Goal: Task Accomplishment & Management: Manage account settings

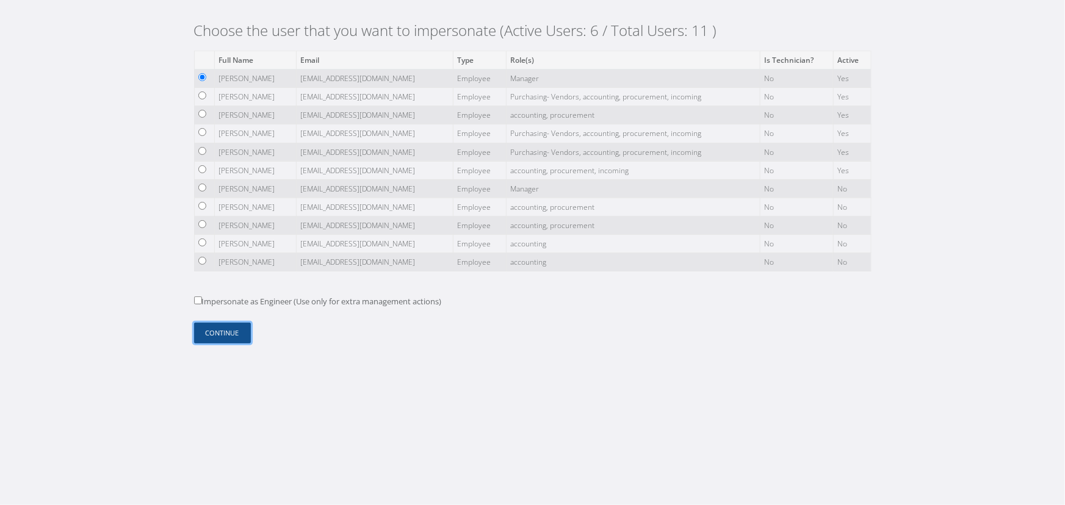
click at [220, 340] on button "Continue" at bounding box center [222, 333] width 57 height 21
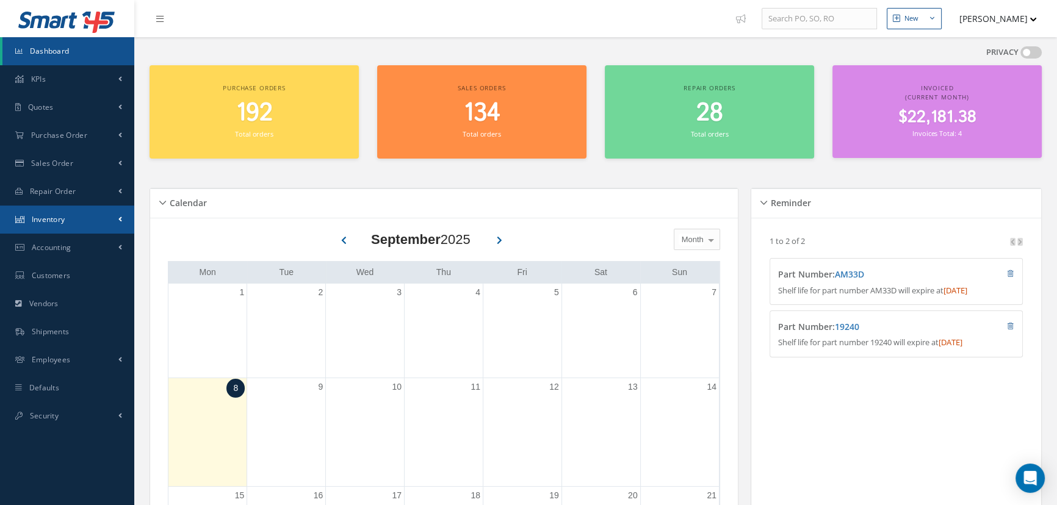
click at [110, 229] on link "Inventory" at bounding box center [67, 220] width 134 height 28
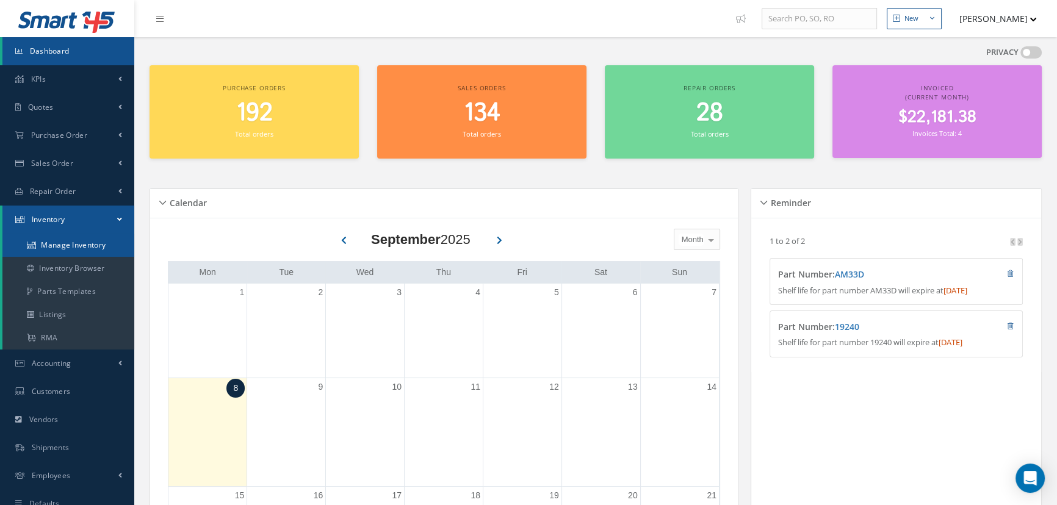
click at [95, 245] on link "Manage Inventory" at bounding box center [68, 245] width 132 height 23
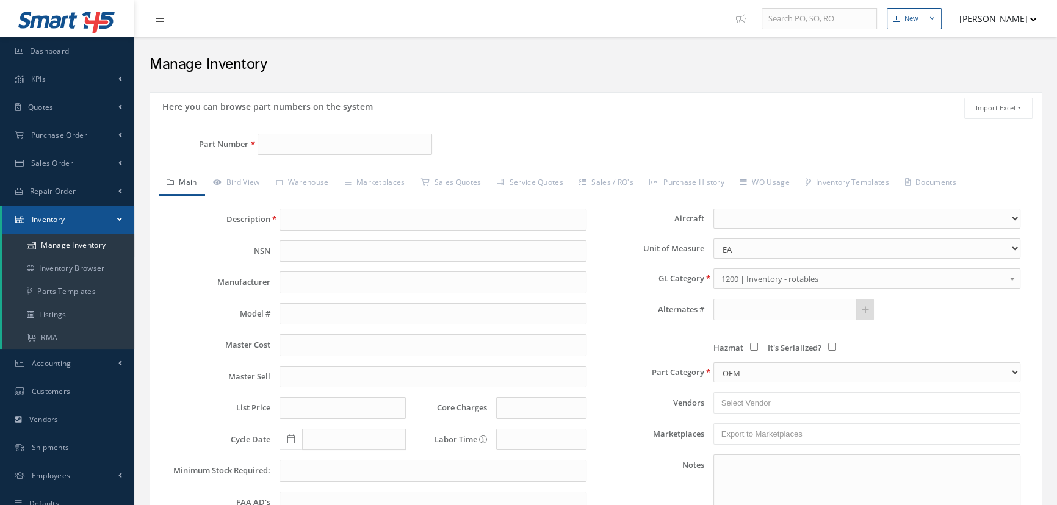
click at [304, 160] on div "Part Number" at bounding box center [297, 150] width 297 height 32
click at [279, 138] on input "Part Number" at bounding box center [344, 145] width 175 height 22
paste input "130447-1"
drag, startPoint x: 312, startPoint y: 150, endPoint x: 204, endPoint y: 162, distance: 108.6
click at [207, 162] on div "Part Number 130447-1" at bounding box center [297, 150] width 297 height 32
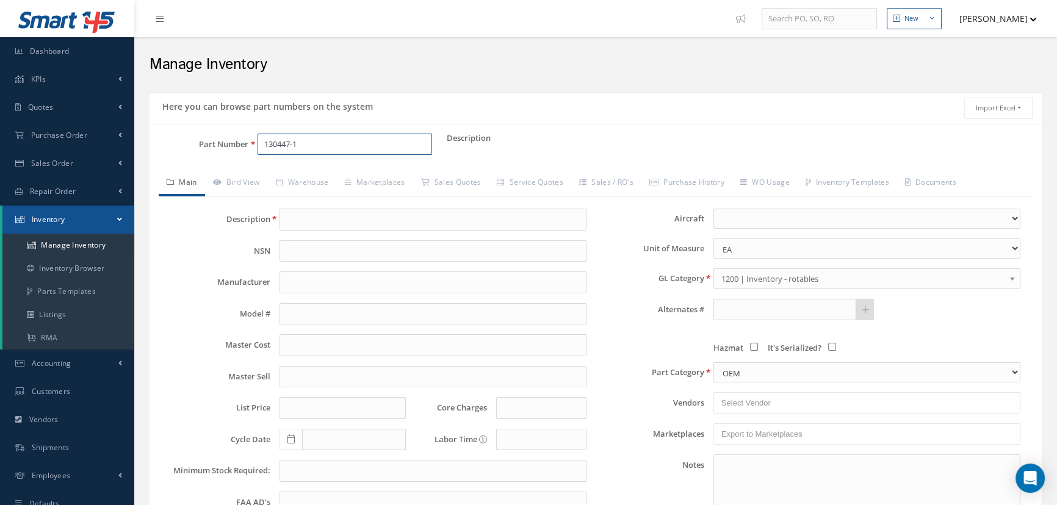
paste input "STA320-2-8-2"
click at [333, 173] on span "STA320-2-8-2" at bounding box center [317, 176] width 110 height 13
type input "STA320-2-8-2"
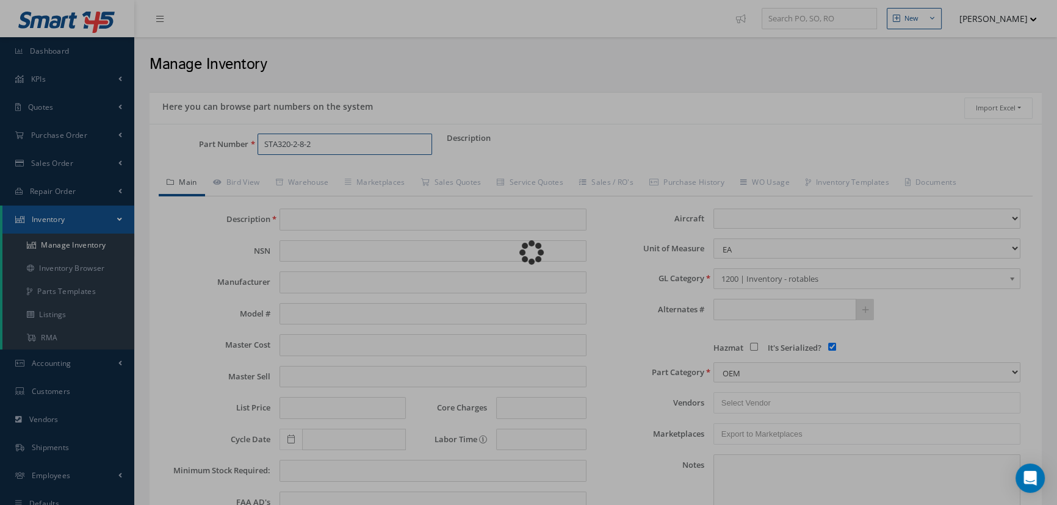
type input "WINDSHIELD RH"
type input "AIRBUS"
type input "0.00"
select select
checkbox input "true"
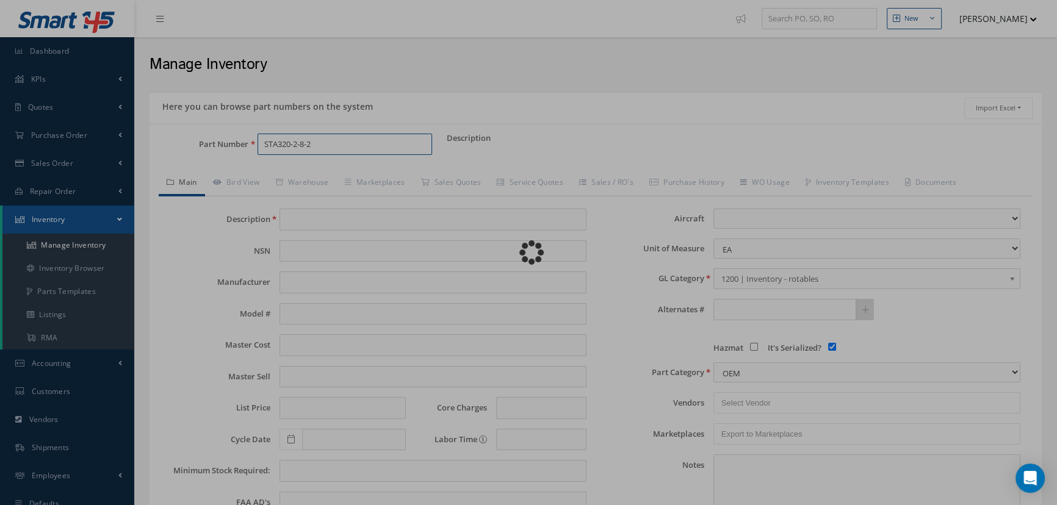
type textarea "Imported from file at 12/07/2023 11:37AM"
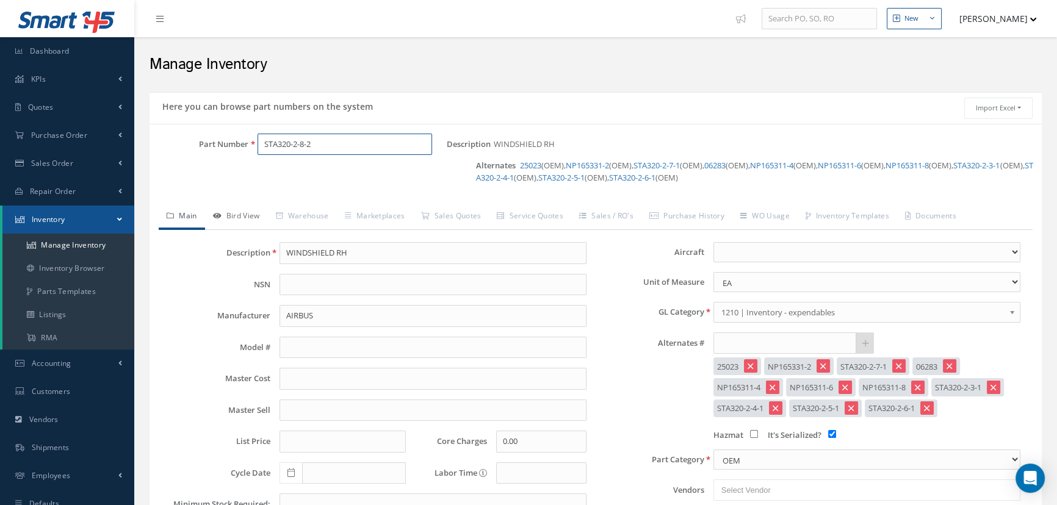
type input "STA320-2-8-2"
click at [247, 211] on link "Bird View" at bounding box center [236, 217] width 63 height 26
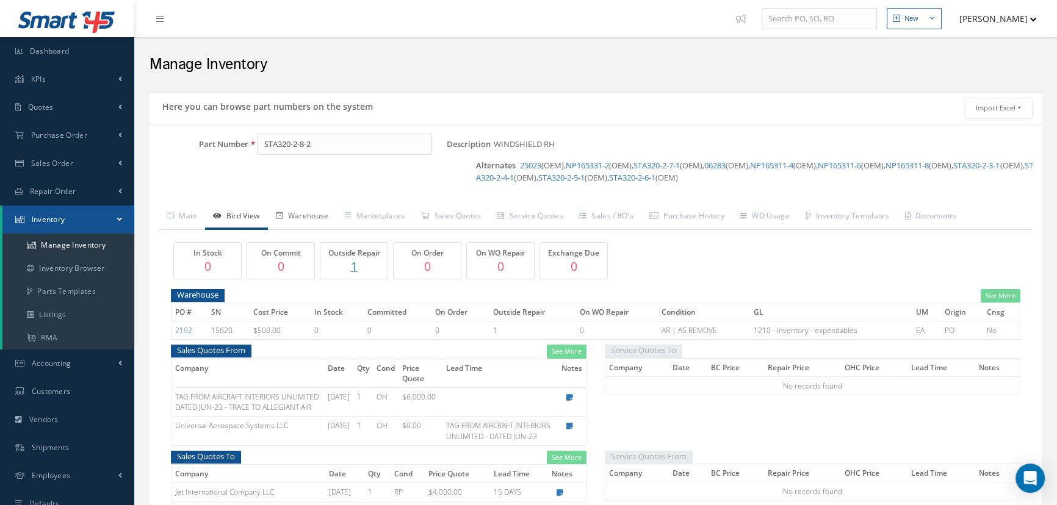
click at [298, 216] on link "Warehouse" at bounding box center [302, 217] width 69 height 26
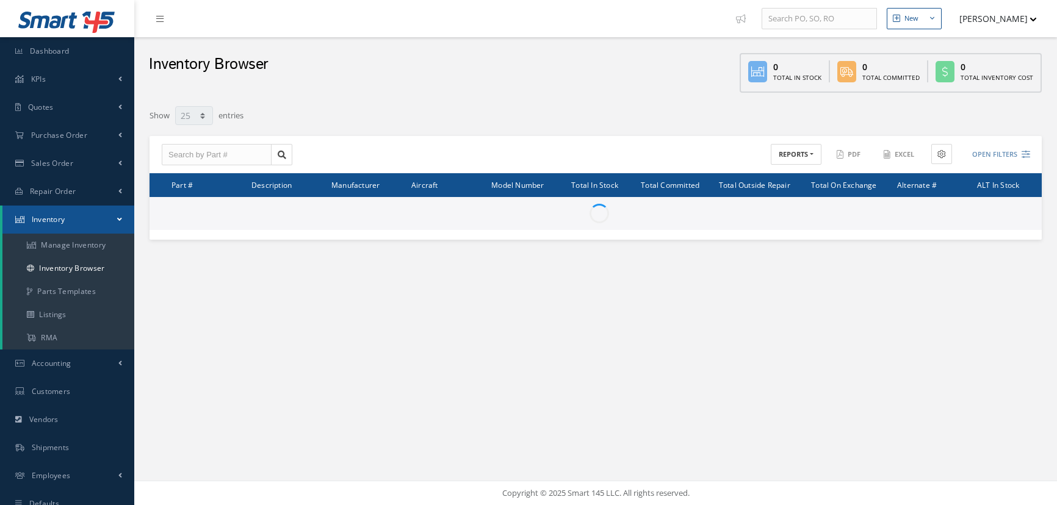
select select "25"
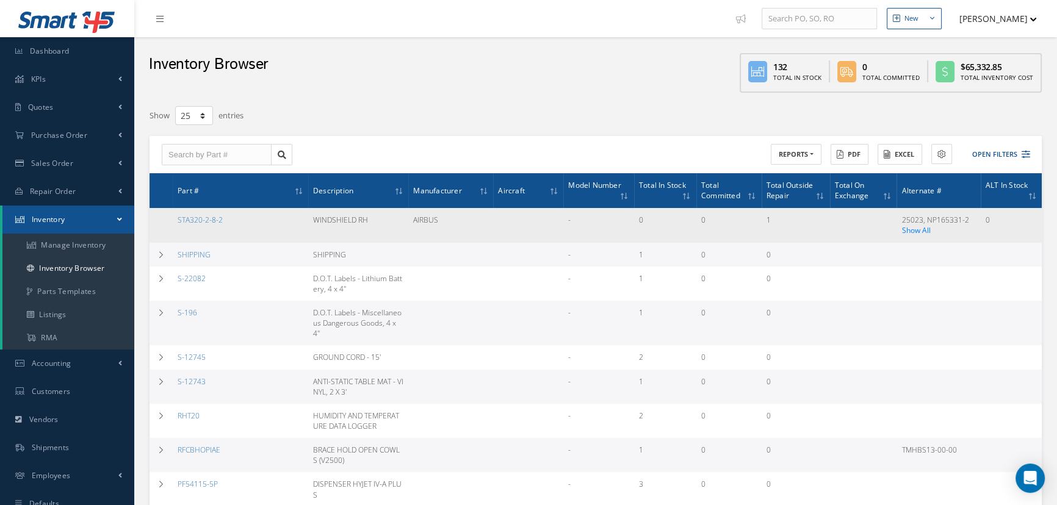
drag, startPoint x: 238, startPoint y: 220, endPoint x: 171, endPoint y: 226, distance: 67.4
click at [171, 226] on tr "STA320-2-8-2 WINDSHIELD RH AIRBUS - 0 0 1 25023, NP165331-2 , STA320-2-7-1, 062…" at bounding box center [595, 225] width 892 height 34
copy tr "STA320-2-8-2"
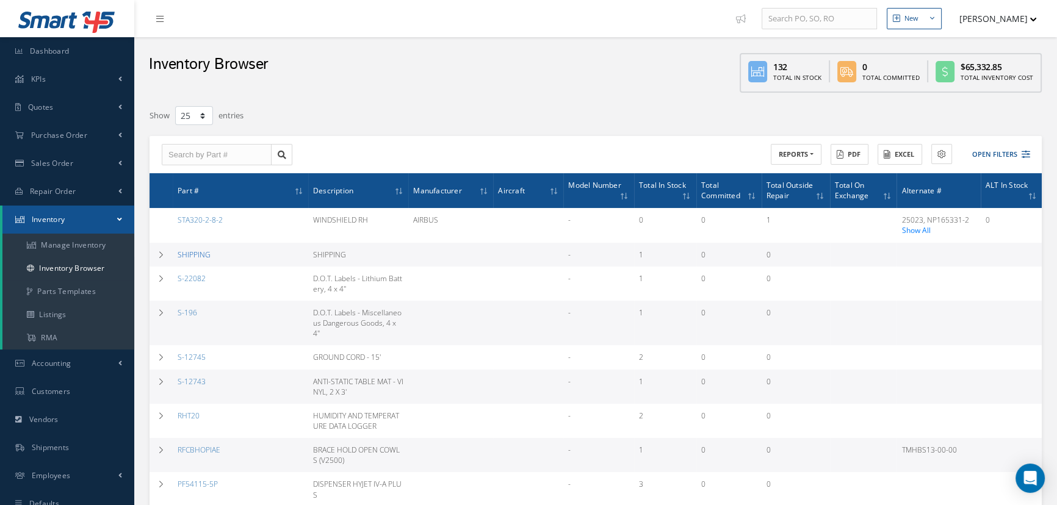
click at [206, 250] on link "SHIPPING" at bounding box center [194, 255] width 33 height 10
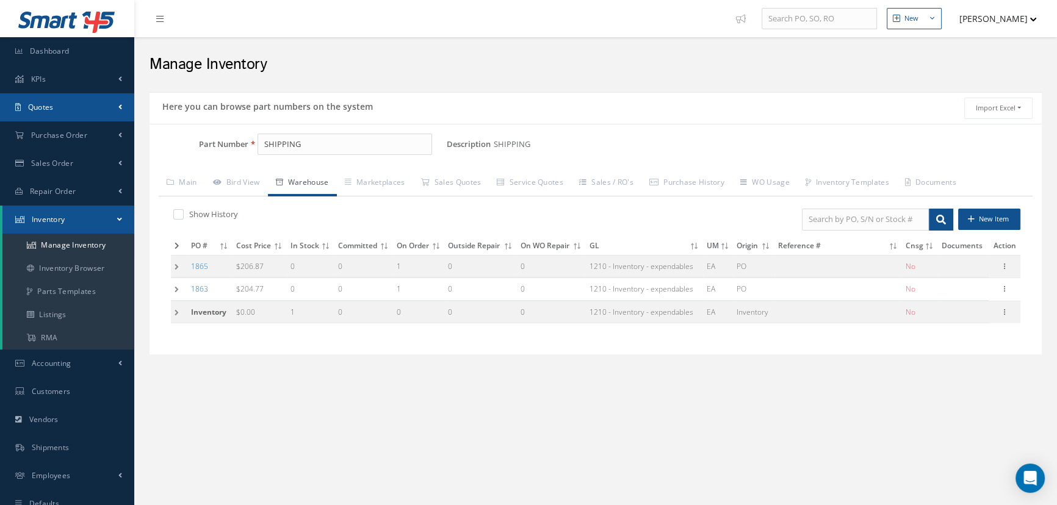
click at [114, 106] on link "Quotes" at bounding box center [67, 107] width 134 height 28
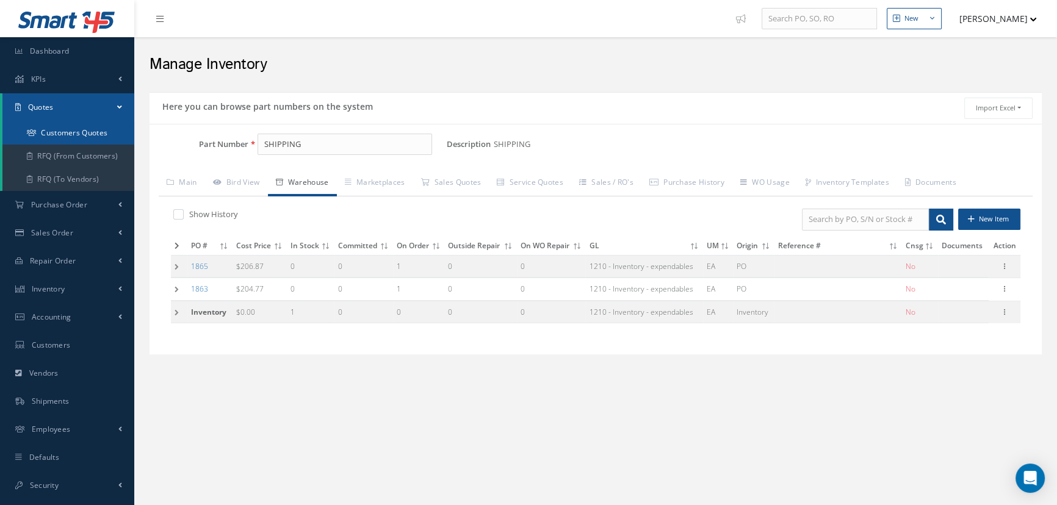
click at [97, 135] on link "Customers Quotes" at bounding box center [68, 132] width 132 height 23
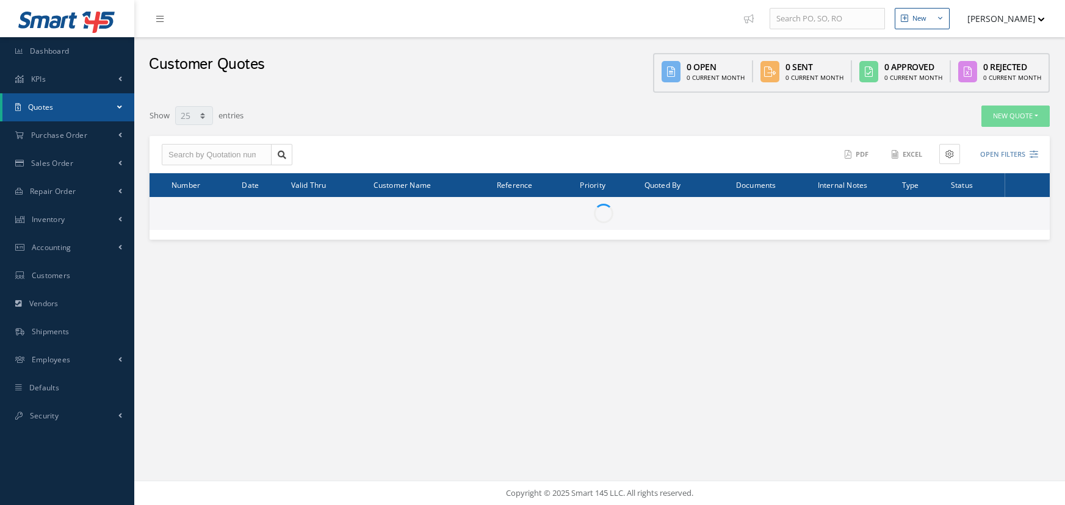
select select "25"
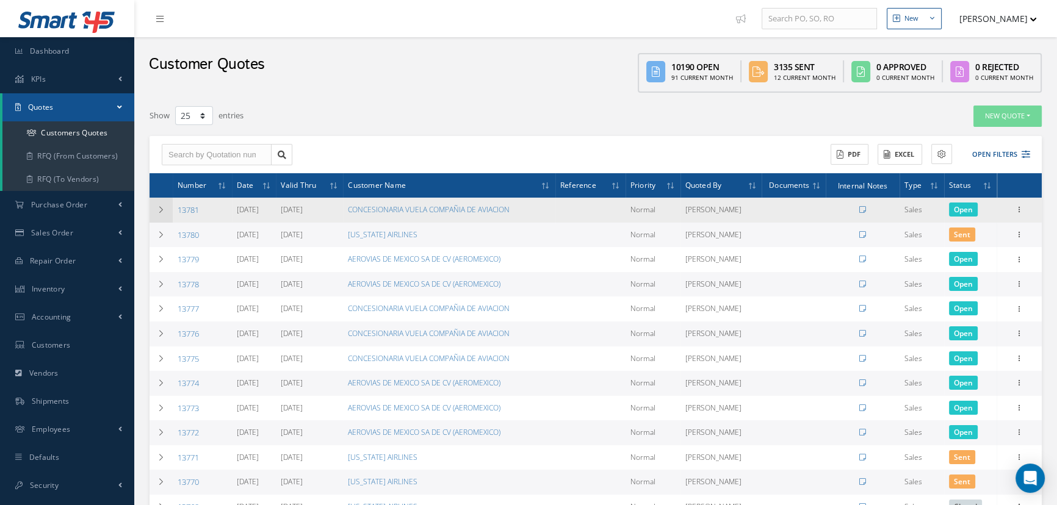
click at [151, 214] on td at bounding box center [160, 210] width 23 height 25
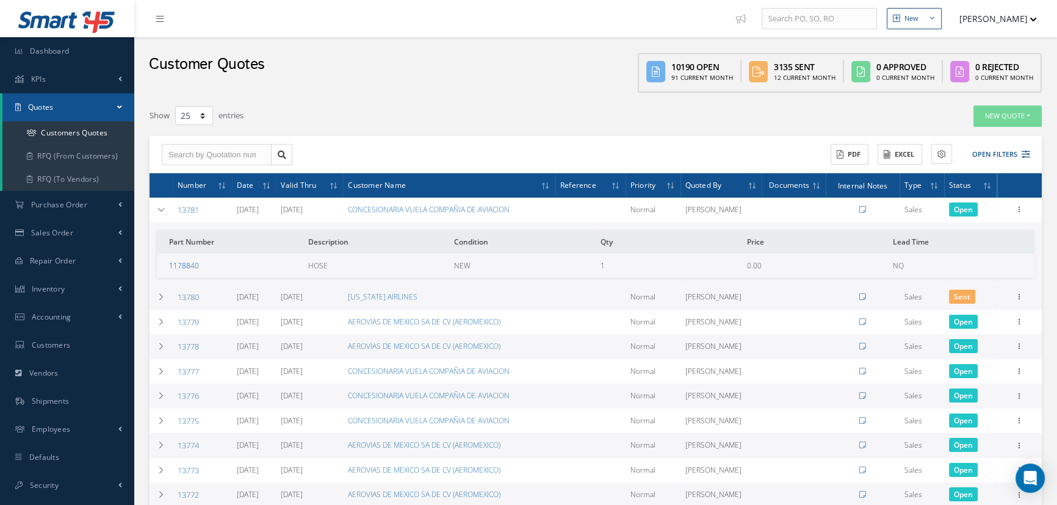
click at [187, 262] on link "1178840" at bounding box center [184, 266] width 30 height 10
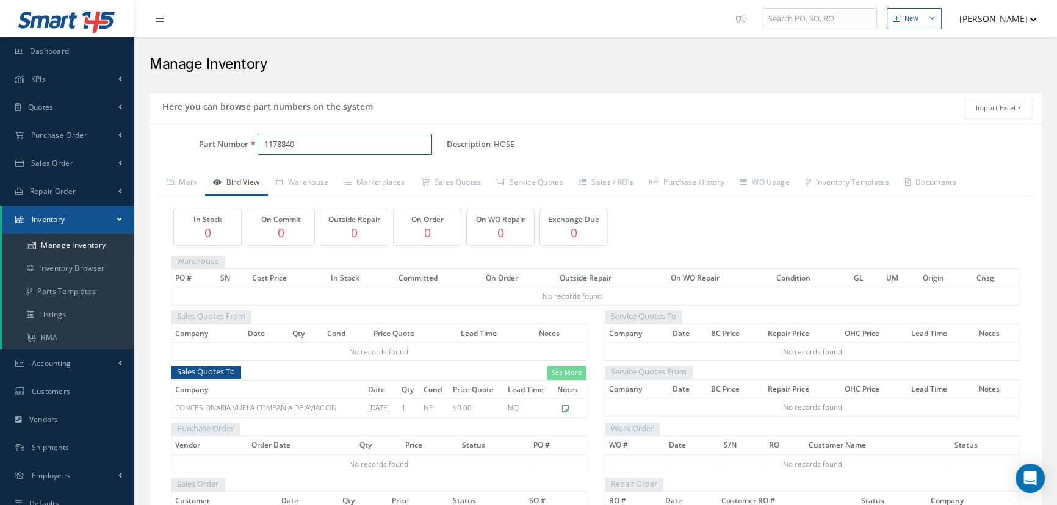
drag, startPoint x: 317, startPoint y: 143, endPoint x: 212, endPoint y: 151, distance: 105.9
click at [212, 151] on div "Part Number 1178840" at bounding box center [297, 145] width 297 height 22
paste input "30447-1"
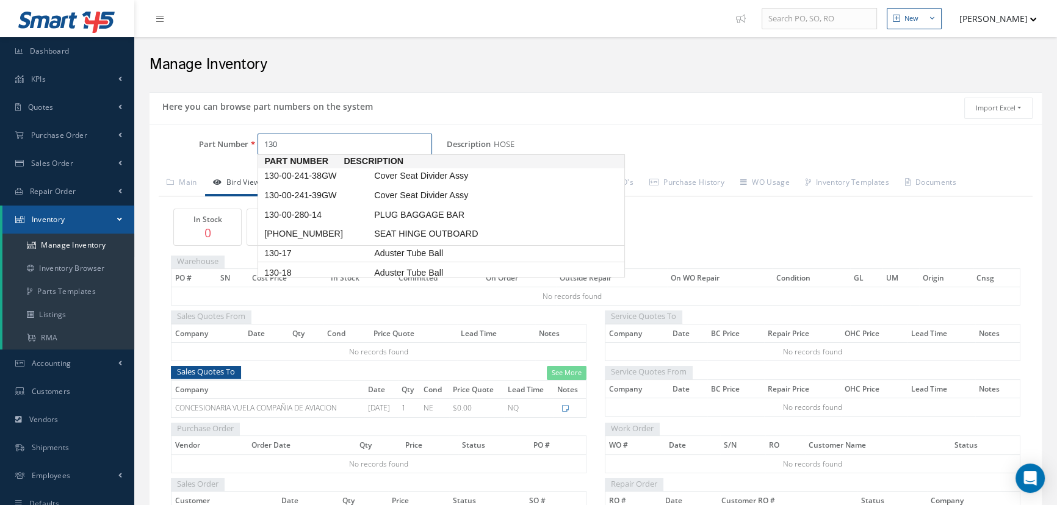
click at [312, 250] on span "130-17" at bounding box center [317, 253] width 110 height 13
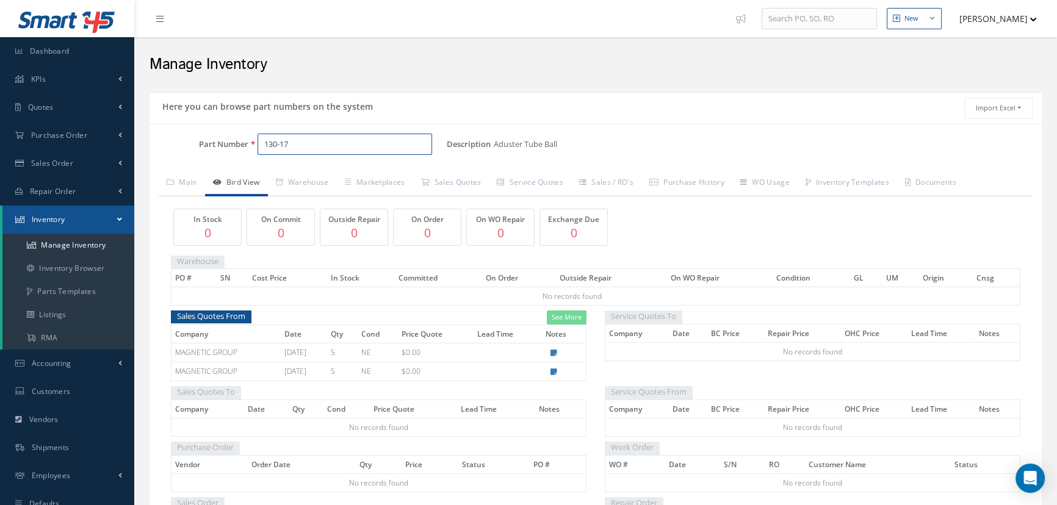
type input "130-17"
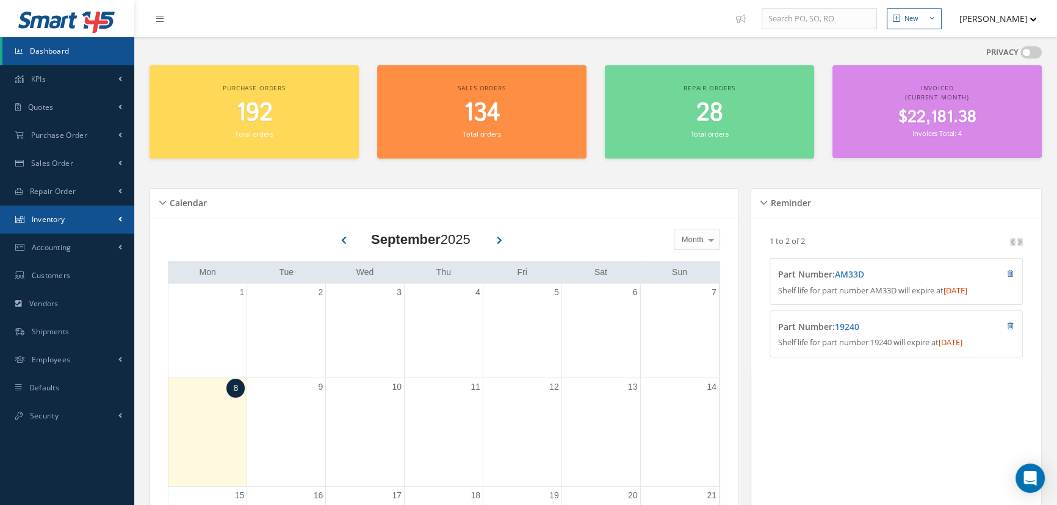
drag, startPoint x: 104, startPoint y: 217, endPoint x: 98, endPoint y: 248, distance: 31.0
click at [104, 217] on link "Inventory" at bounding box center [67, 220] width 134 height 28
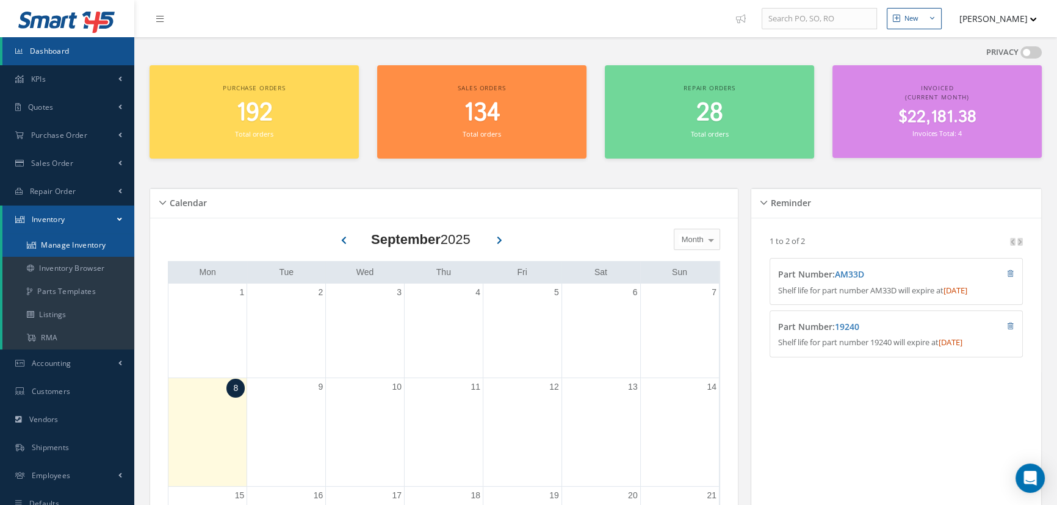
click at [90, 237] on link "Manage Inventory" at bounding box center [68, 245] width 132 height 23
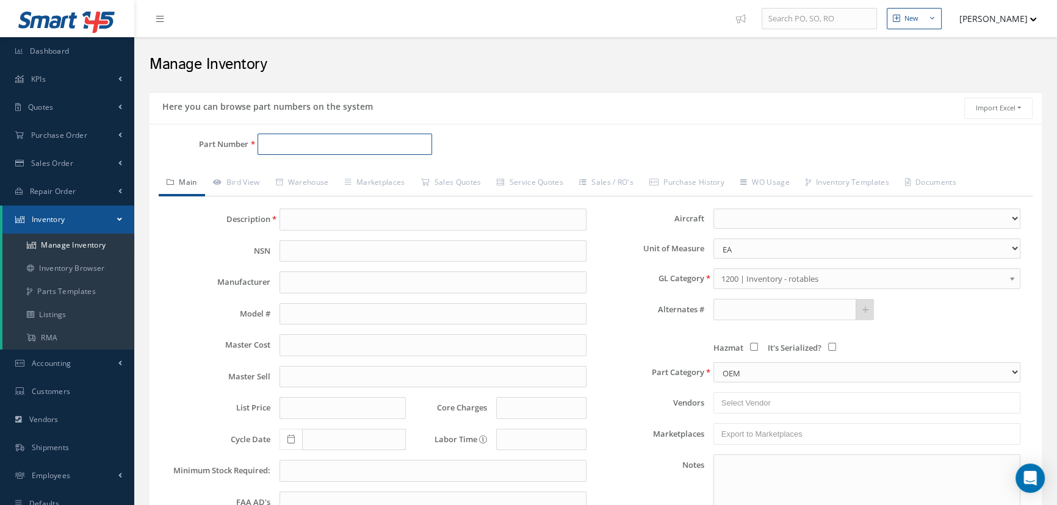
click at [360, 154] on input "Part Number" at bounding box center [344, 145] width 175 height 22
paste input "13040"
type input "13040"
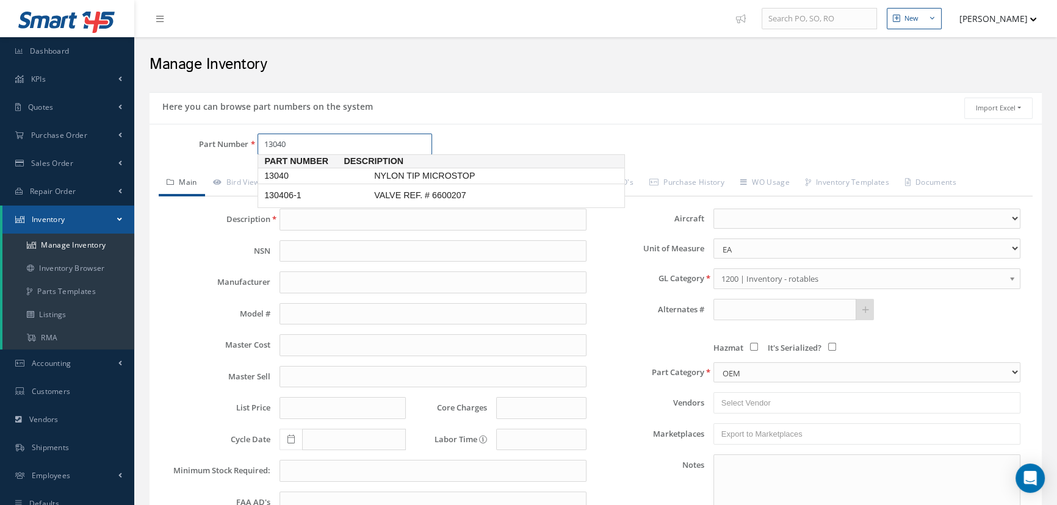
click at [353, 175] on span "13040" at bounding box center [317, 176] width 110 height 13
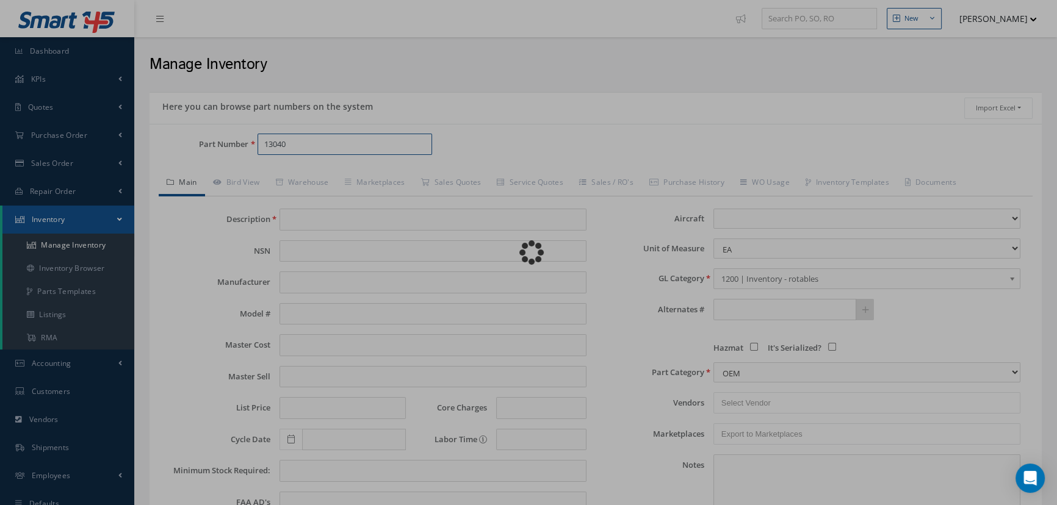
type input "NYLON TIP MICROSTOP"
type input "0.00"
select select
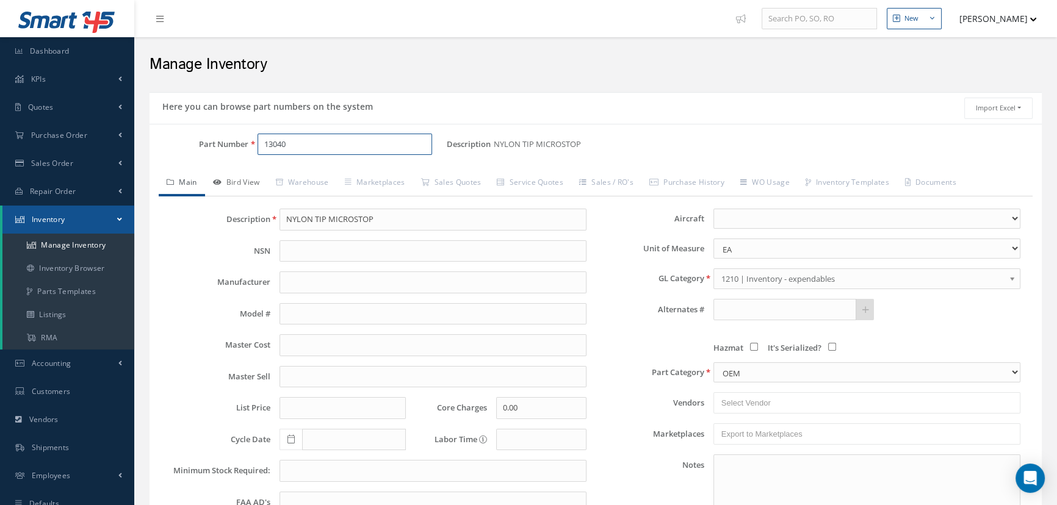
type input "13040"
click at [228, 187] on link "Bird View" at bounding box center [236, 184] width 63 height 26
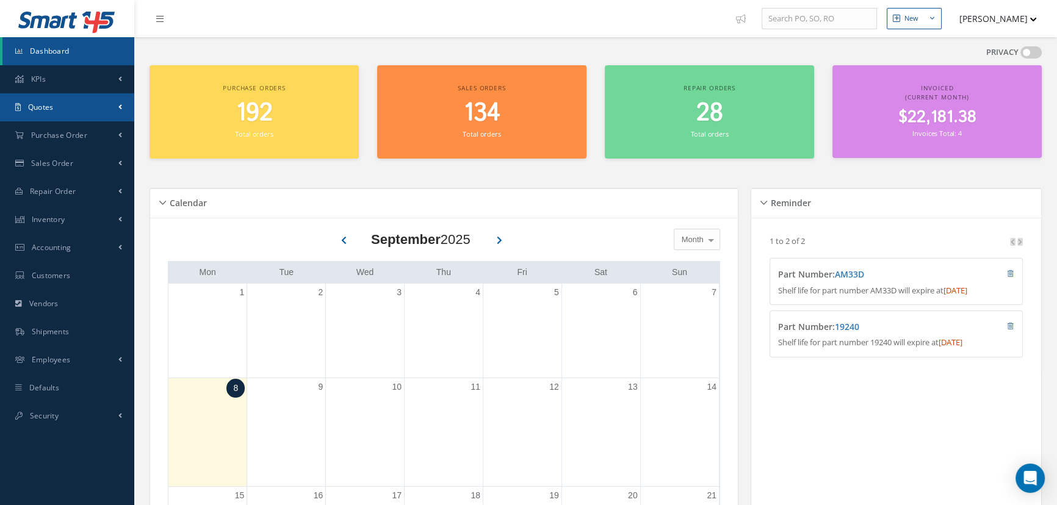
click at [103, 107] on link "Quotes" at bounding box center [67, 107] width 134 height 28
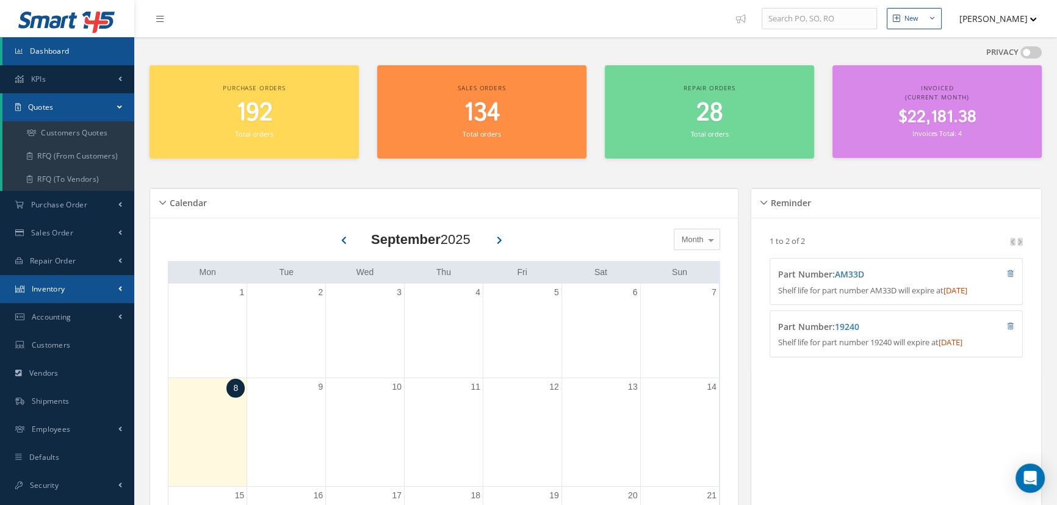
click at [95, 289] on link "Inventory" at bounding box center [67, 289] width 134 height 28
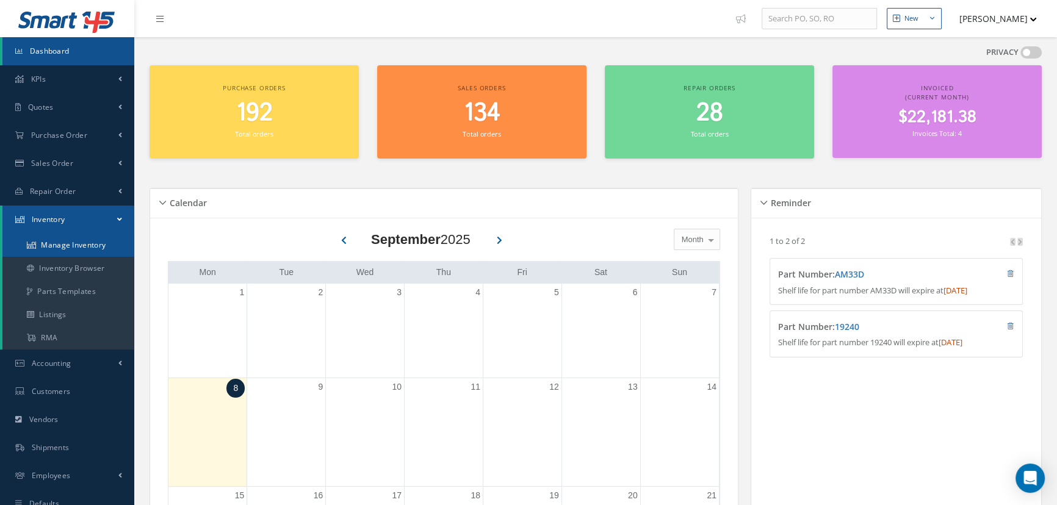
click at [97, 239] on link "Manage Inventory" at bounding box center [68, 245] width 132 height 23
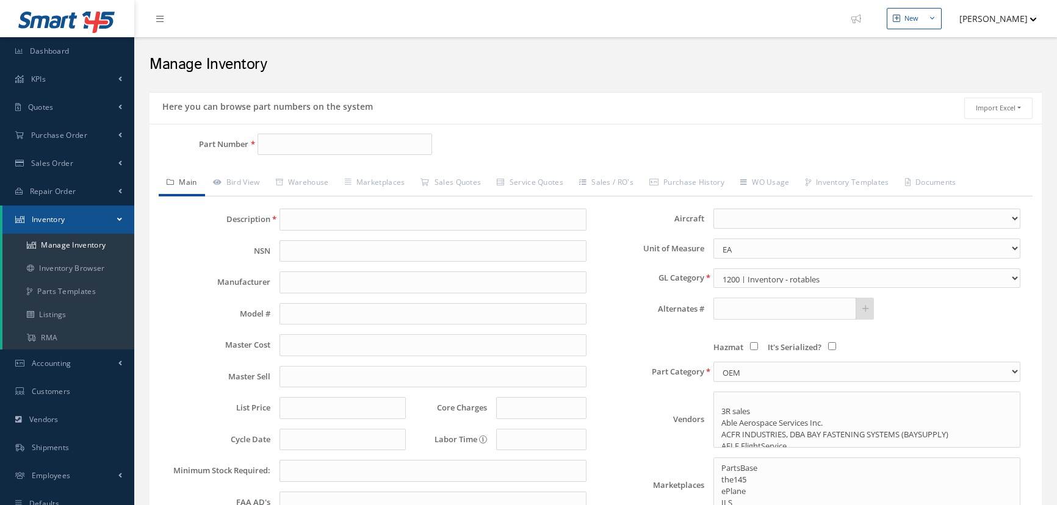
select select
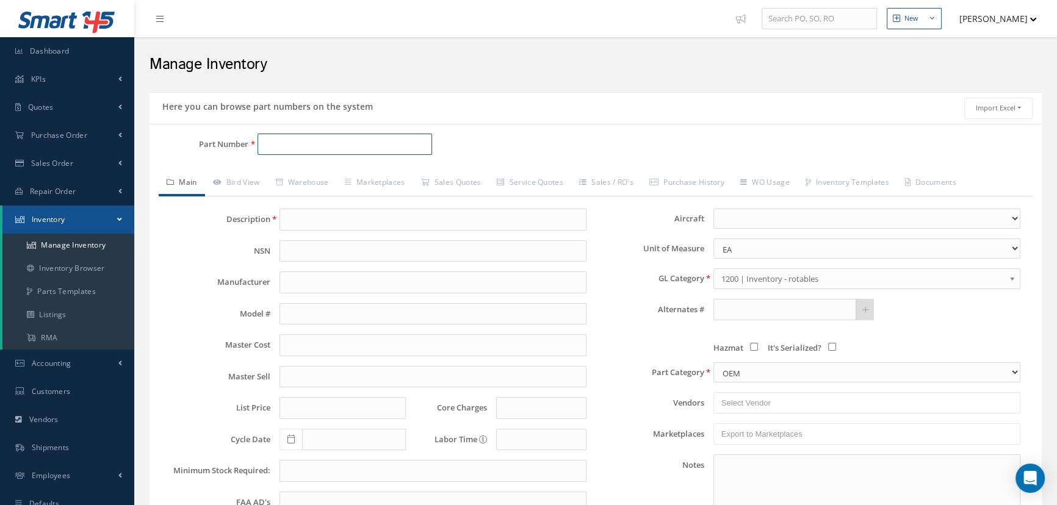
click at [293, 140] on input "Part Number" at bounding box center [344, 145] width 175 height 22
paste input "248514-3"
type input "248514-3"
click at [403, 177] on span "WASHER" at bounding box center [463, 176] width 183 height 13
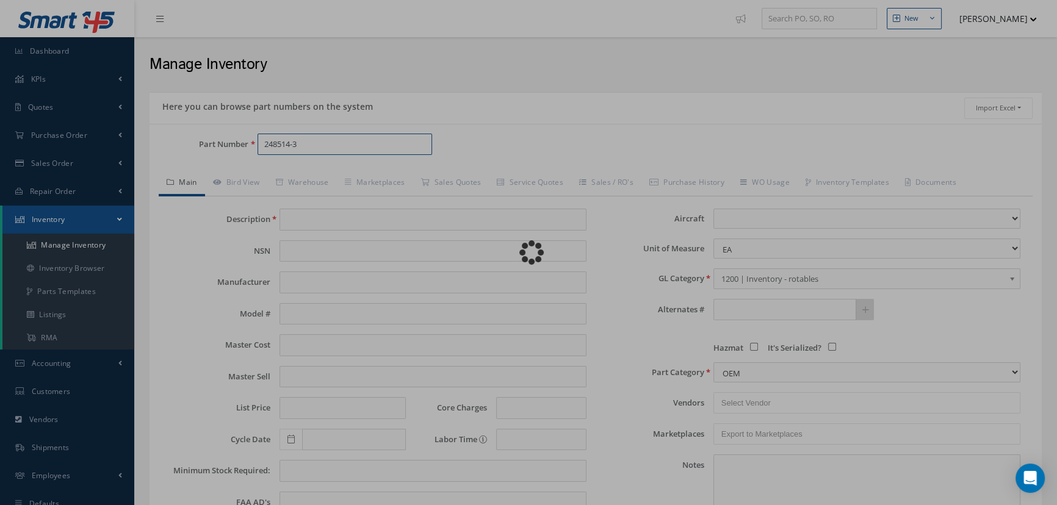
type input "WASHER"
type input "0.00"
select select
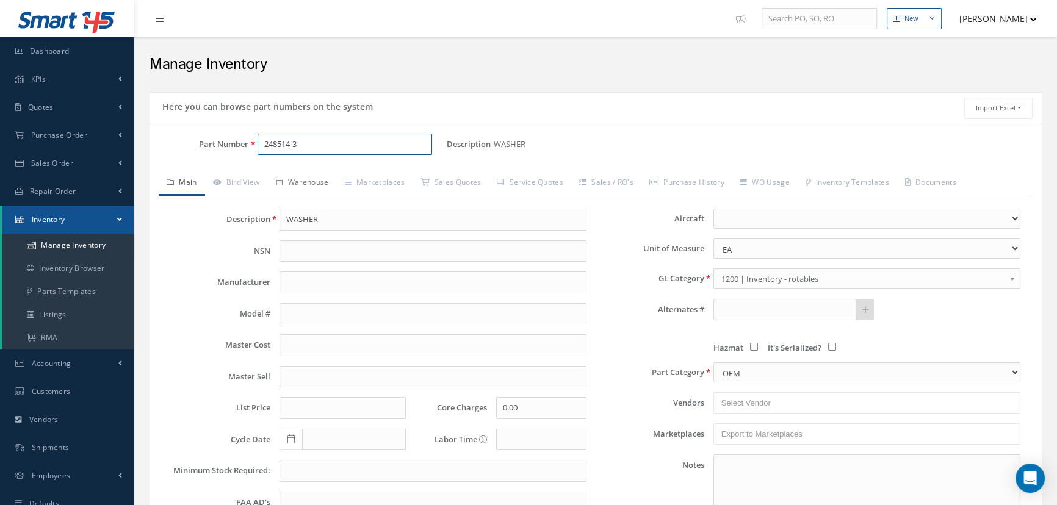
type input "248514-3"
click at [293, 177] on link "Warehouse" at bounding box center [302, 184] width 69 height 26
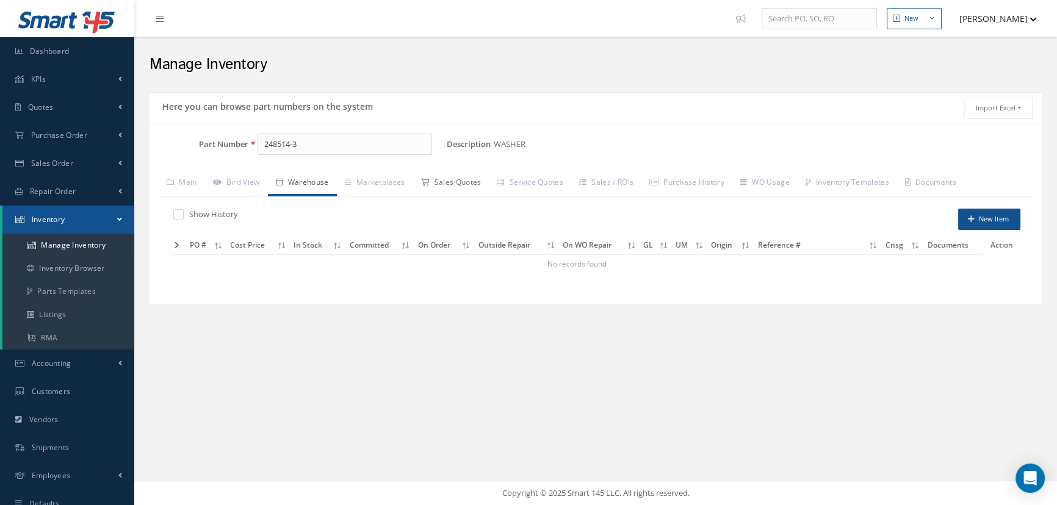
click at [466, 176] on link "Sales Quotes" at bounding box center [450, 184] width 76 height 26
